Goal: Task Accomplishment & Management: Complete application form

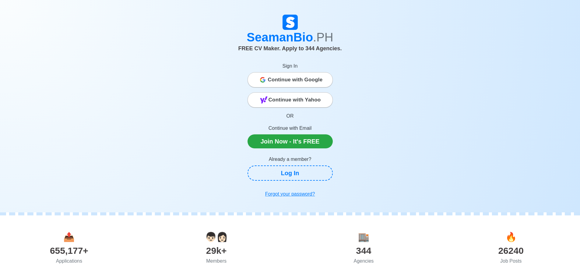
click at [307, 84] on span "Continue with Google" at bounding box center [295, 80] width 55 height 12
click at [316, 147] on link "Join Now - It's FREE" at bounding box center [290, 141] width 85 height 14
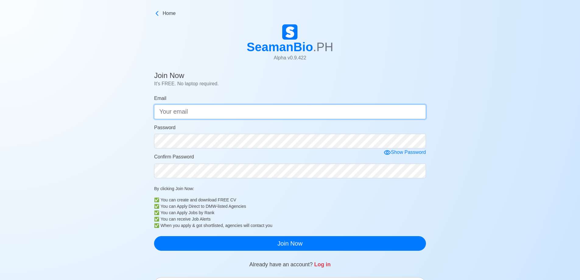
click at [248, 117] on input "Email" at bounding box center [290, 111] width 272 height 15
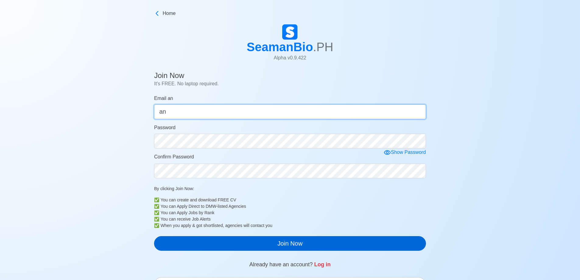
type input "a"
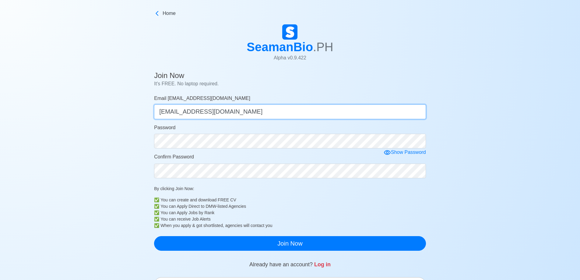
type input "Angelmatthewbalois24@gmail.com"
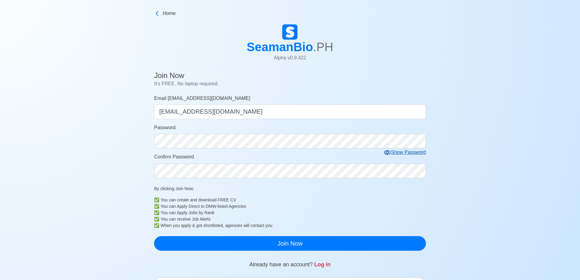
click at [409, 154] on div "Show Password" at bounding box center [405, 153] width 42 height 8
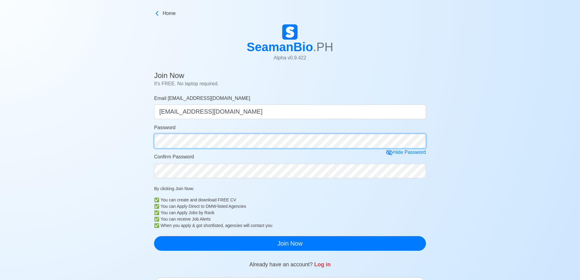
click at [115, 126] on div "Join Now It's FREE. No laptop required. Email Angelmatthewbalois24@gmail.com An…" at bounding box center [290, 241] width 580 height 345
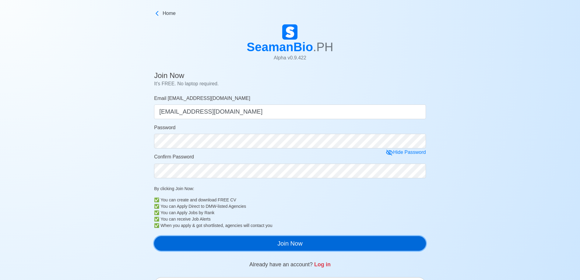
click at [288, 244] on button "Join Now" at bounding box center [290, 243] width 272 height 15
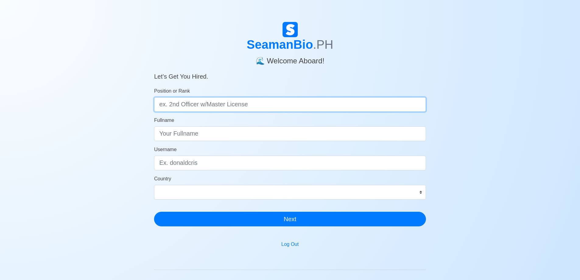
click at [231, 108] on input "Position or Rank" at bounding box center [290, 104] width 272 height 15
type input "d"
type input "Deck Cadet"
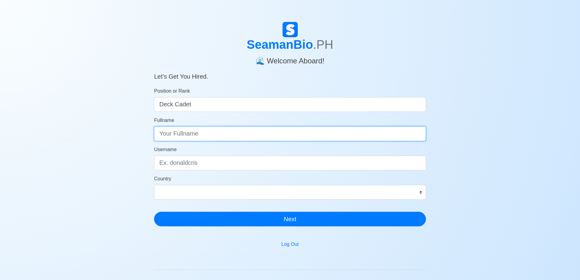
click at [197, 137] on input "Fullname" at bounding box center [290, 133] width 272 height 15
type input "a"
click at [198, 136] on input "[PERSON_NAME]" at bounding box center [290, 133] width 272 height 15
click at [181, 135] on input "[PERSON_NAME]" at bounding box center [290, 133] width 272 height 15
click at [206, 137] on input "Angel [PERSON_NAME]" at bounding box center [290, 133] width 272 height 15
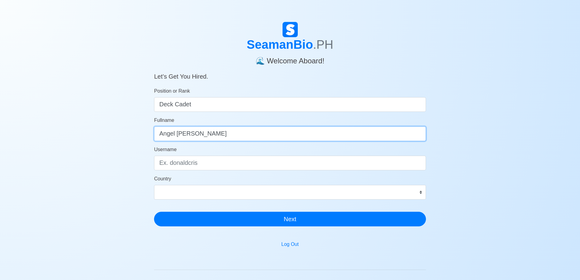
type input "Angel [PERSON_NAME]"
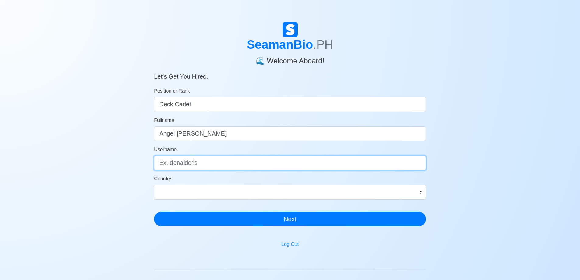
click at [194, 162] on input "Username" at bounding box center [290, 163] width 272 height 15
type input "[PERSON_NAME]"
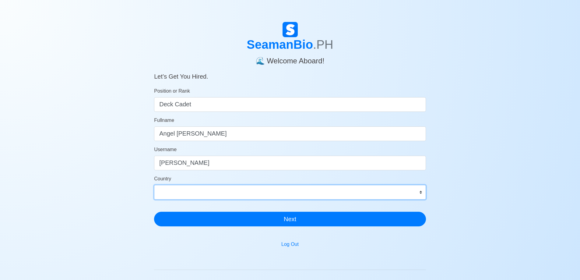
click at [218, 187] on select "[GEOGRAPHIC_DATA] [GEOGRAPHIC_DATA] [GEOGRAPHIC_DATA] [GEOGRAPHIC_DATA] [US_STA…" at bounding box center [290, 192] width 272 height 15
select select "PH"
click at [154, 185] on select "[GEOGRAPHIC_DATA] [GEOGRAPHIC_DATA] [GEOGRAPHIC_DATA] [GEOGRAPHIC_DATA] [US_STA…" at bounding box center [290, 192] width 272 height 15
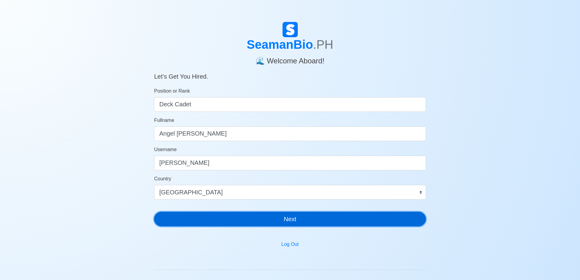
click at [247, 221] on button "Next" at bounding box center [290, 219] width 272 height 15
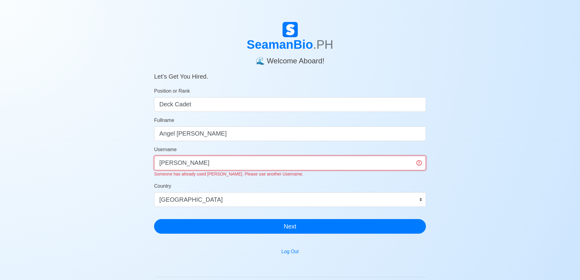
click at [208, 158] on input "[PERSON_NAME]" at bounding box center [290, 163] width 272 height 15
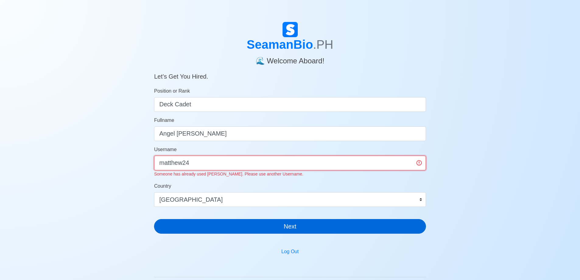
type input "matthew24"
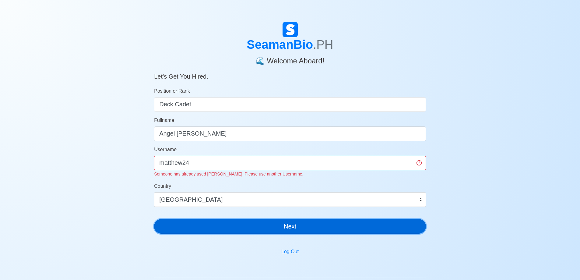
click at [325, 227] on div "SeamanBio .PH 🌊 Welcome Aboard! Let’s Get You Hired. Position or Rank Deck Cade…" at bounding box center [290, 130] width 272 height 217
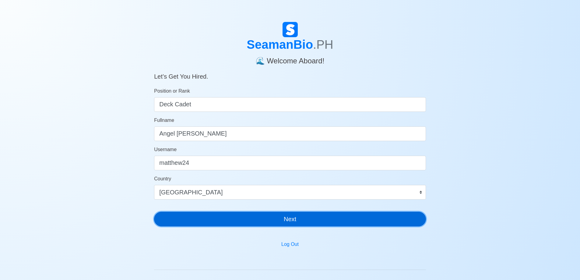
click at [327, 219] on button "Next" at bounding box center [290, 219] width 272 height 15
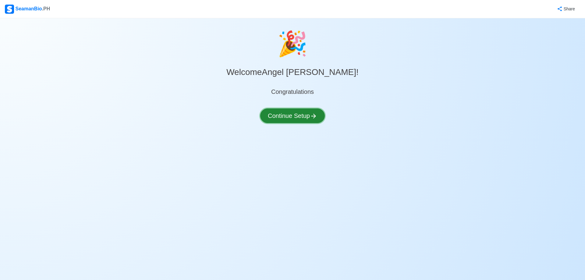
click at [297, 122] on button "Continue Setup" at bounding box center [292, 115] width 65 height 15
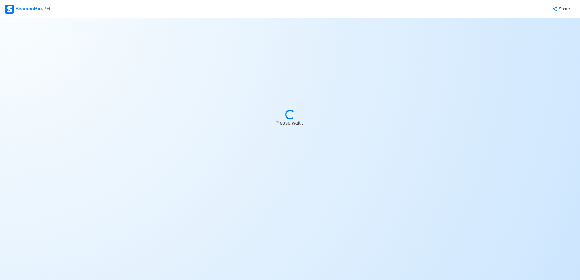
select select "Visible for Hiring"
select select "PH"
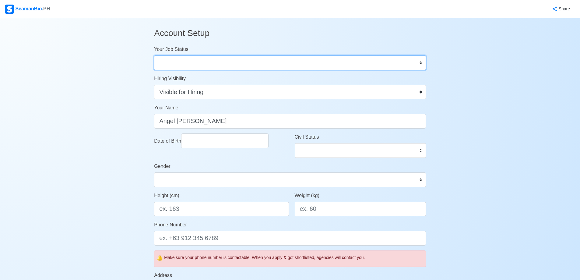
click at [295, 69] on select "Onboard Actively Looking for Job Not Looking for Job" at bounding box center [290, 62] width 272 height 15
select select "Actively Looking for Job"
click at [154, 55] on select "Onboard Actively Looking for Job Not Looking for Job" at bounding box center [290, 62] width 272 height 15
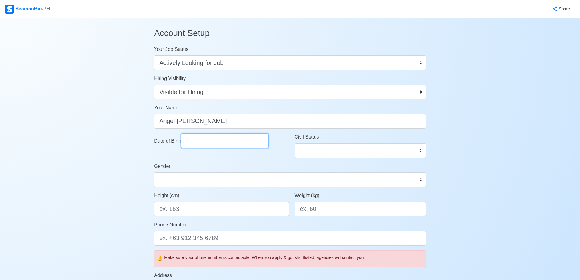
click at [247, 144] on input "Date of Birth" at bounding box center [224, 140] width 87 height 15
select select "****"
select select "******"
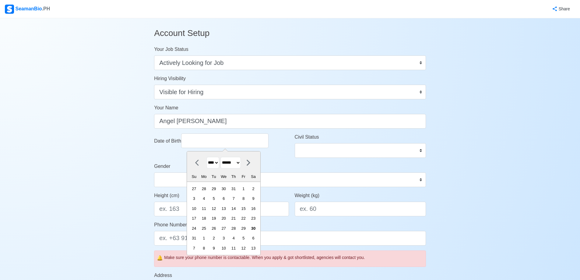
click at [217, 163] on select "**** **** **** **** **** **** **** **** **** **** **** **** **** **** **** ****…" at bounding box center [213, 163] width 13 height 12
select select "****"
click at [207, 157] on select "**** **** **** **** **** **** **** **** **** **** **** **** **** **** **** ****…" at bounding box center [213, 163] width 13 height 12
click at [235, 164] on select "******* ******** ***** ***** *** **** **** ****** ********* ******* ******** **…" at bounding box center [231, 163] width 20 height 12
select select "*******"
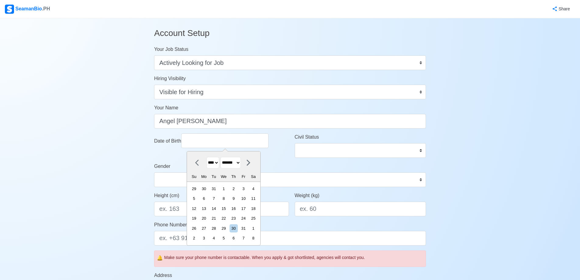
click at [223, 157] on select "******* ******** ***** ***** *** **** **** ****** ********* ******* ******** **…" at bounding box center [231, 163] width 20 height 12
click at [208, 207] on div "15" at bounding box center [204, 208] width 8 height 8
type input "[DATE]"
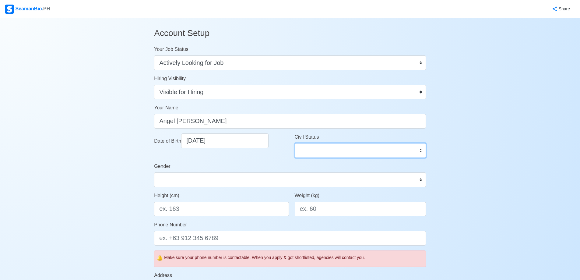
click at [344, 155] on select "Single Married Widowed Separated" at bounding box center [360, 150] width 131 height 15
select select "Single"
click at [295, 143] on select "Single Married Widowed Separated" at bounding box center [360, 150] width 131 height 15
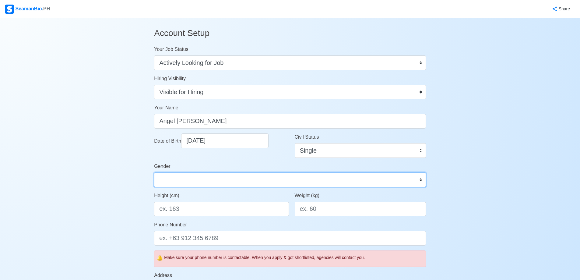
click at [243, 175] on select "[DEMOGRAPHIC_DATA] [DEMOGRAPHIC_DATA]" at bounding box center [290, 179] width 272 height 15
select select "[DEMOGRAPHIC_DATA]"
click at [154, 172] on select "[DEMOGRAPHIC_DATA] [DEMOGRAPHIC_DATA]" at bounding box center [290, 179] width 272 height 15
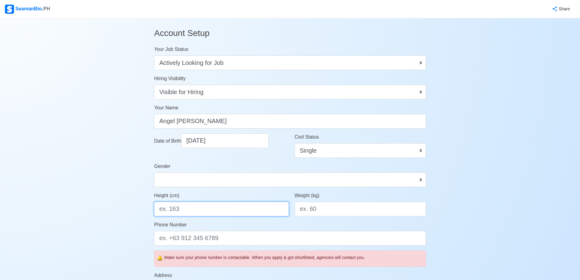
click at [231, 212] on input "Height (cm)" at bounding box center [221, 209] width 135 height 15
type input "170"
click at [314, 212] on input "Weight (kg)" at bounding box center [360, 209] width 131 height 15
type input "8"
type input "70"
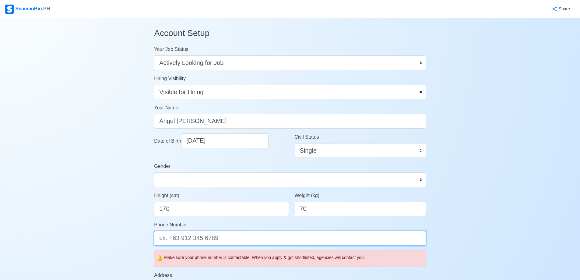
click at [236, 238] on input "Phone Number" at bounding box center [290, 238] width 272 height 15
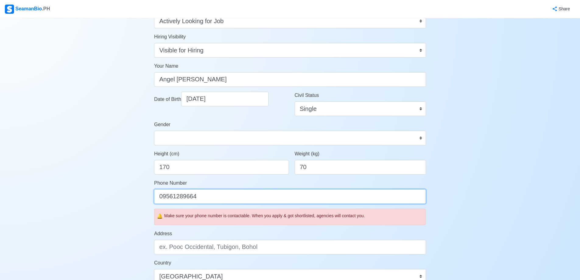
scroll to position [61, 0]
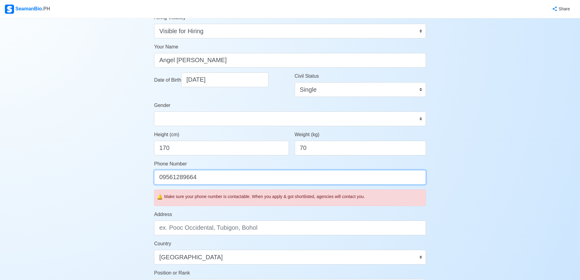
type input "09561289664"
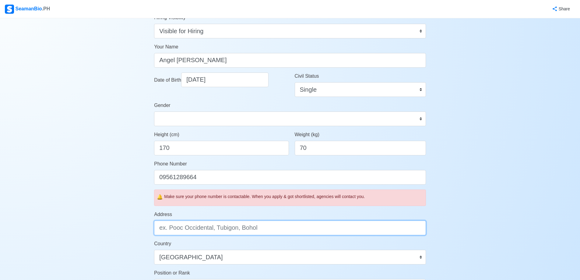
click at [255, 229] on input "Address" at bounding box center [290, 228] width 272 height 15
type input "b"
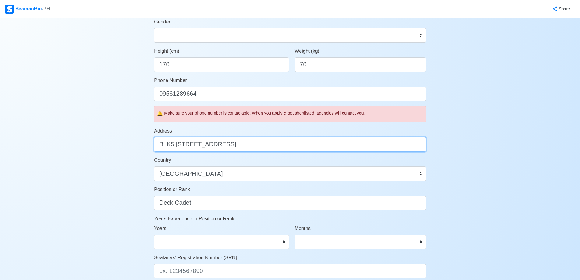
scroll to position [183, 0]
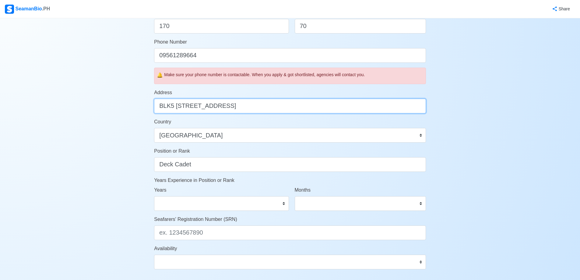
type input "BLK5 [STREET_ADDRESS]"
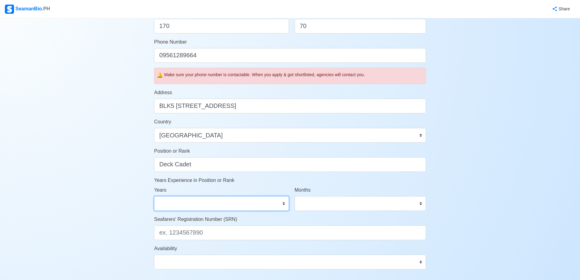
click at [258, 204] on select "0 1 2 3 4 5 6 7 8 9 10 11 12 13 14 15 16 17 18 19 20 21 22 23 24 25 26 27 28 29…" at bounding box center [221, 203] width 135 height 15
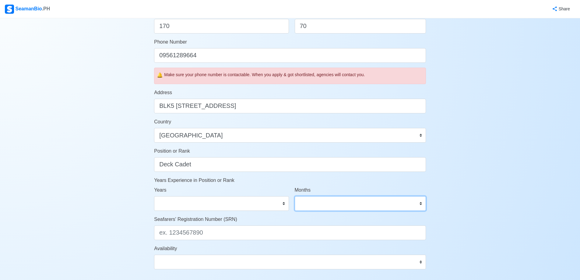
click at [397, 198] on select "0 1 2 3 4 5 6 7 8 9 10 11" at bounding box center [360, 203] width 131 height 15
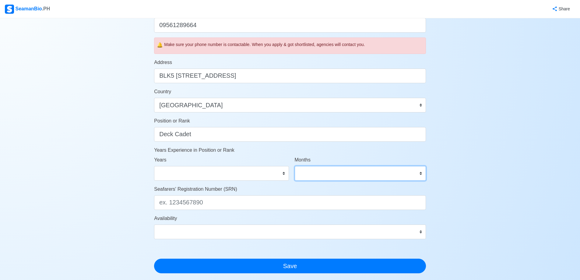
scroll to position [213, 0]
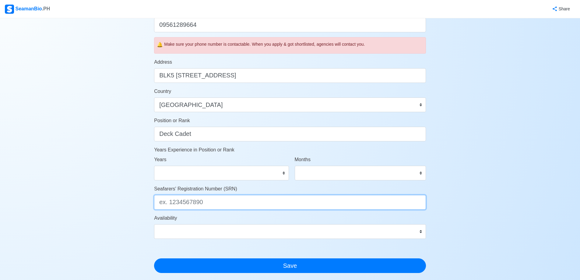
click at [220, 202] on input "Seafarers' Registration Number (SRN)" at bounding box center [290, 202] width 272 height 15
type input "0102150089"
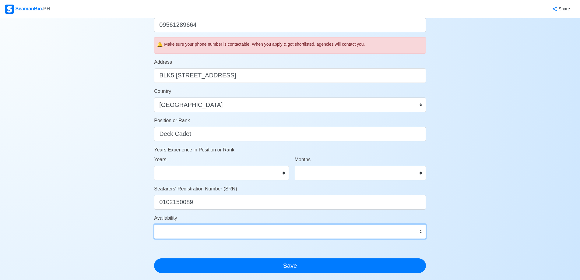
click at [408, 228] on select "Immediate [DATE] [DATE] [DATE] [DATE] [DATE] [DATE] [DATE] [DATE] [DATE]" at bounding box center [290, 231] width 272 height 15
select select "4102416000000"
click at [154, 224] on select "Immediate [DATE] [DATE] [DATE] [DATE] [DATE] [DATE] [DATE] [DATE] [DATE]" at bounding box center [290, 231] width 272 height 15
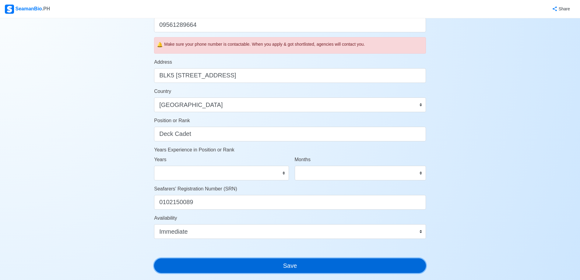
click at [276, 262] on button "Save" at bounding box center [290, 265] width 272 height 15
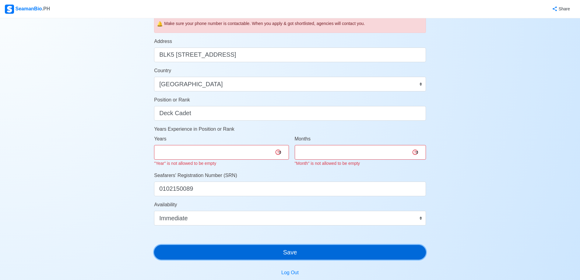
scroll to position [244, 0]
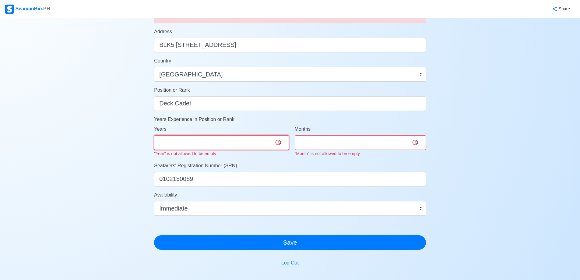
click at [260, 143] on select "0 1 2 3 4 5 6 7 8 9 10 11 12 13 14 15 16 17 18 19 20 21 22 23 24 25 26 27 28 29…" at bounding box center [221, 142] width 135 height 15
select select "0"
click at [154, 135] on select "0 1 2 3 4 5 6 7 8 9 10 11 12 13 14 15 16 17 18 19 20 21 22 23 24 25 26 27 28 29…" at bounding box center [221, 142] width 135 height 15
click at [336, 140] on select "0 1 2 3 4 5 6 7 8 9 10 11" at bounding box center [360, 142] width 131 height 15
select select "0"
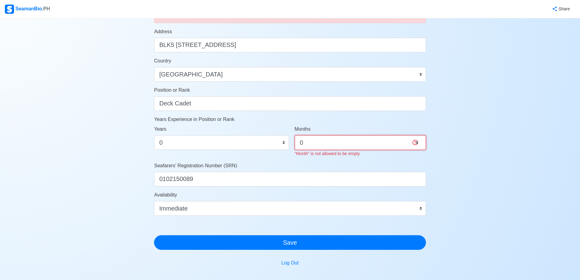
click at [295, 135] on select "0 1 2 3 4 5 6 7 8 9 10 11" at bounding box center [360, 142] width 131 height 15
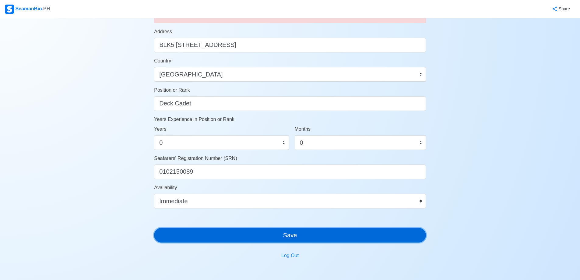
click at [322, 245] on div "Account Setup Your Job Status Onboard Actively Looking for Job Not Looking for …" at bounding box center [290, 38] width 272 height 518
click at [299, 239] on button "Save" at bounding box center [290, 235] width 272 height 15
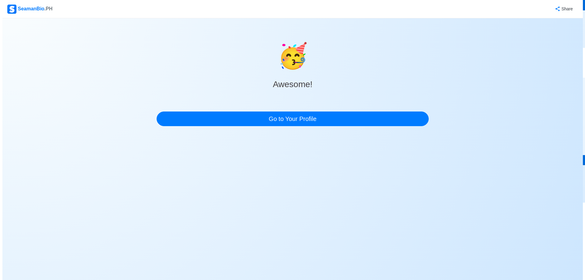
scroll to position [0, 0]
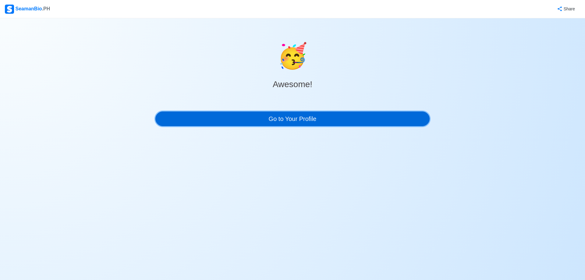
click at [332, 121] on link "Go to Your Profile" at bounding box center [292, 118] width 274 height 15
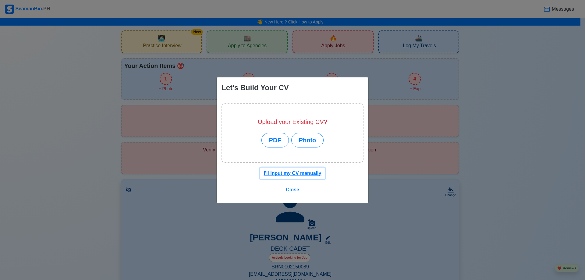
click at [303, 173] on u "I'll input my CV manually" at bounding box center [293, 173] width 58 height 5
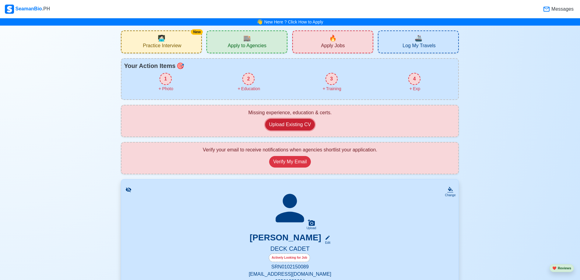
click at [297, 122] on button "Upload Existing CV" at bounding box center [290, 125] width 50 height 12
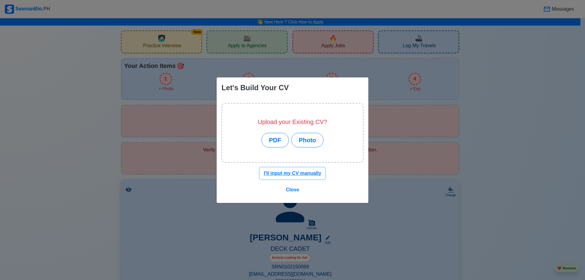
click at [295, 175] on u "I'll input my CV manually" at bounding box center [293, 173] width 58 height 5
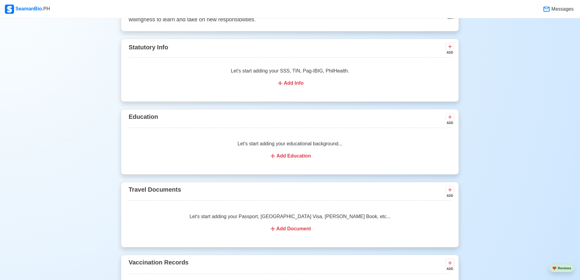
scroll to position [432, 0]
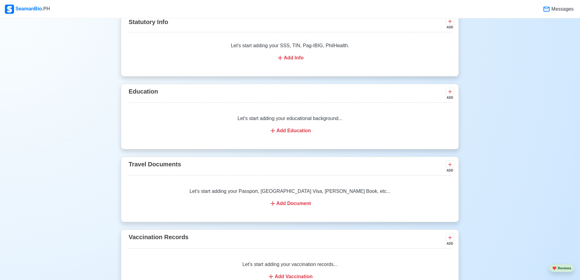
click at [286, 130] on div "Add Education" at bounding box center [290, 130] width 308 height 7
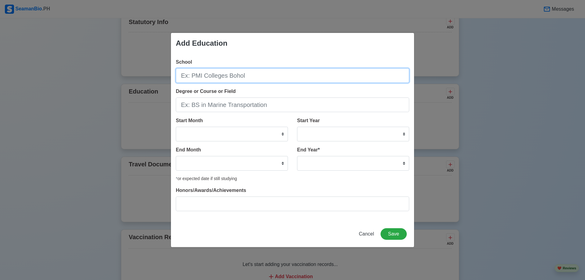
click at [250, 76] on input "School" at bounding box center [292, 75] width 233 height 15
type input "o"
type input "OUR LADY OF FATIMA"
drag, startPoint x: 237, startPoint y: 77, endPoint x: 41, endPoint y: 102, distance: 196.8
click at [41, 102] on div "Add Education School OUR LADY OF FATIMA Degree or Course or Field Start Month J…" at bounding box center [292, 140] width 585 height 280
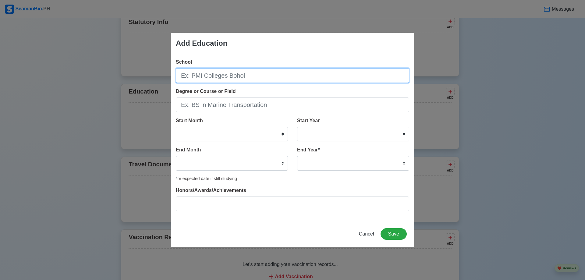
paste input "OUR LADY OF FATIMA"
click at [242, 78] on input "OUR LADY OF FATIMA VALENZUELA" at bounding box center [292, 75] width 233 height 15
type input "OUR LADY OF FATIMA VALENZUELA"
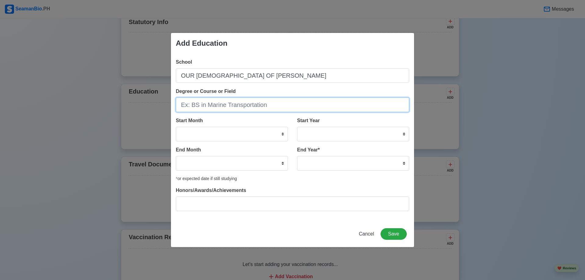
click at [257, 107] on input "Degree or Course or Field" at bounding box center [292, 104] width 233 height 15
type input "BS in Marine Transportation"
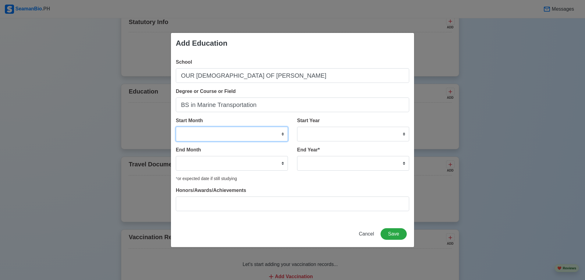
click at [264, 139] on select "January February March April May June July August September October November De…" at bounding box center [232, 134] width 112 height 15
click at [222, 124] on div "Start Month January February March April May June July August September October…" at bounding box center [232, 129] width 112 height 24
click at [225, 135] on select "January February March April May June July August September October November De…" at bounding box center [232, 134] width 112 height 15
select select "August"
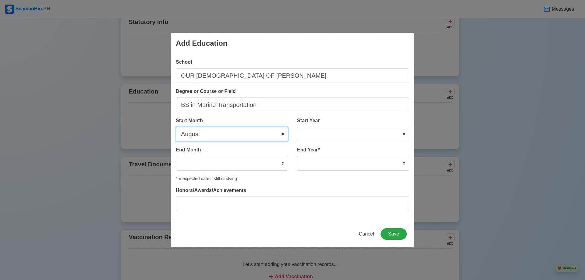
click at [176, 127] on select "January February March April May June July August September October November De…" at bounding box center [232, 134] width 112 height 15
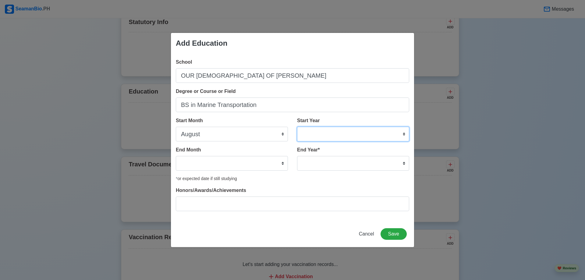
click at [331, 132] on select "2025 2024 2023 2022 2021 2020 2019 2018 2017 2016 2015 2014 2013 2012 2011 2010…" at bounding box center [353, 134] width 112 height 15
select select "2022"
click at [297, 127] on select "2025 2024 2023 2022 2021 2020 2019 2018 2017 2016 2015 2014 2013 2012 2011 2010…" at bounding box center [353, 134] width 112 height 15
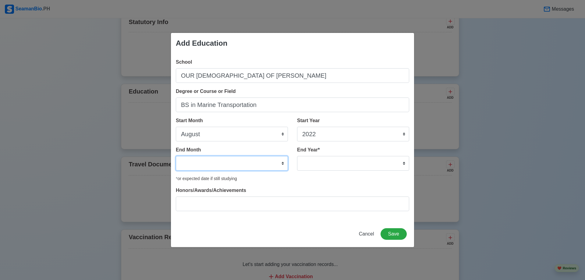
click at [255, 162] on select "January February March April May June July August September October November De…" at bounding box center [232, 163] width 112 height 15
select select "June"
click at [176, 156] on select "January February March April May June July August September October November De…" at bounding box center [232, 163] width 112 height 15
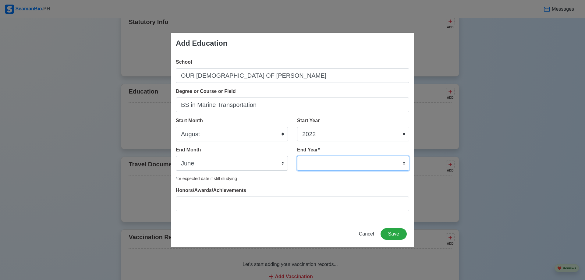
click at [327, 160] on select "2035 2034 2033 2032 2031 2030 2029 2028 2027 2026 2025 2024 2023 2022 2021 2020…" at bounding box center [353, 163] width 112 height 15
select select "2025"
click at [297, 156] on select "2035 2034 2033 2032 2031 2030 2029 2028 2027 2026 2025 2024 2023 2022 2021 2020…" at bounding box center [353, 163] width 112 height 15
click at [399, 230] on button "Save" at bounding box center [393, 234] width 26 height 12
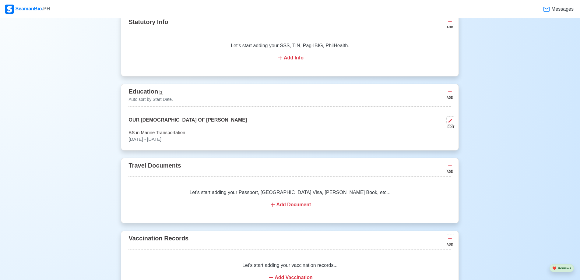
click at [307, 207] on div "Add Document" at bounding box center [290, 204] width 308 height 7
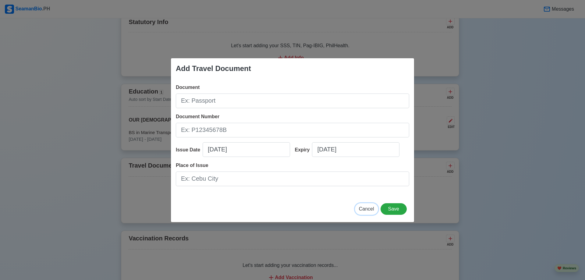
click at [363, 206] on span "Cancel" at bounding box center [366, 208] width 15 height 5
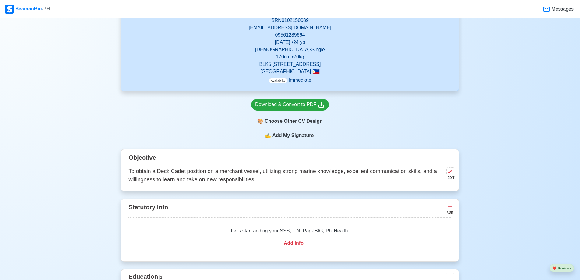
scroll to position [279, 0]
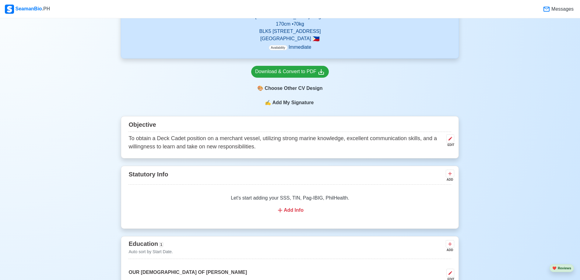
click at [294, 212] on div "Add Info" at bounding box center [290, 210] width 308 height 7
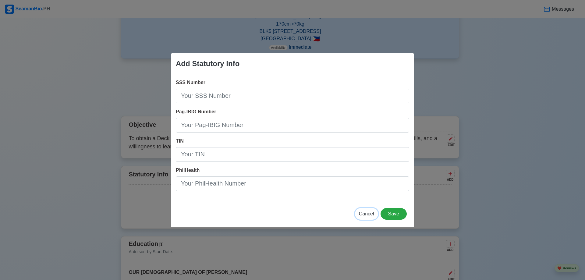
click at [368, 211] on span "Cancel" at bounding box center [366, 213] width 15 height 5
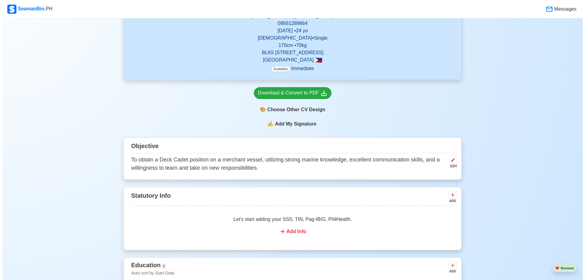
scroll to position [371, 0]
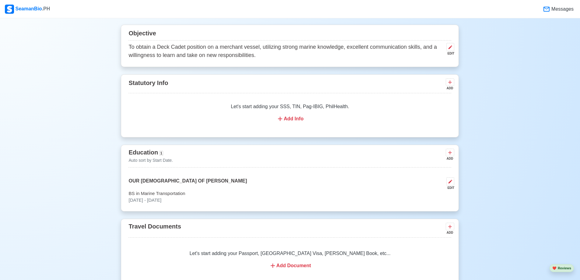
click at [329, 105] on p "Let's start adding your SSS, TIN, Pag-IBIG, PhilHealth." at bounding box center [290, 106] width 308 height 7
